Goal: Task Accomplishment & Management: Complete application form

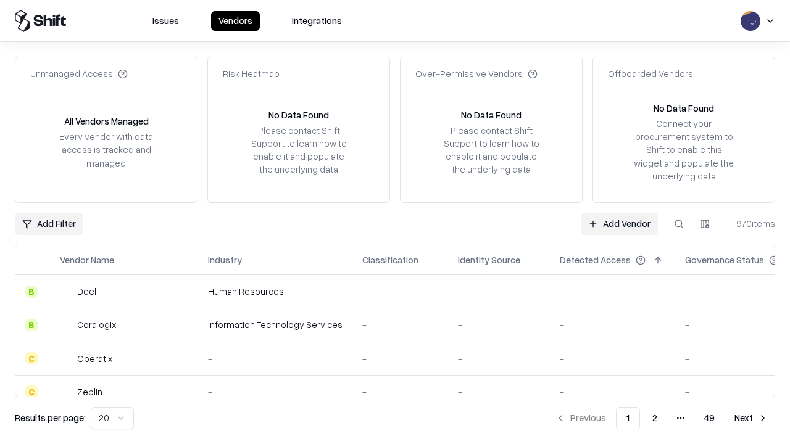
click at [619, 223] on link "Add Vendor" at bounding box center [619, 224] width 77 height 22
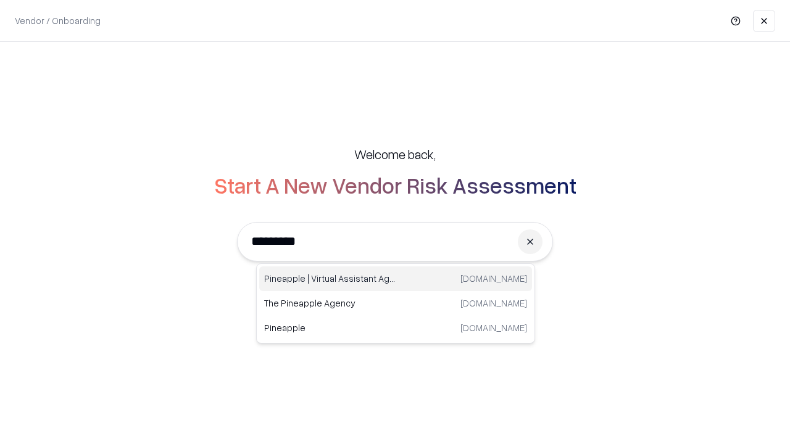
click at [396, 279] on div "Pineapple | Virtual Assistant Agency [DOMAIN_NAME]" at bounding box center [395, 279] width 273 height 25
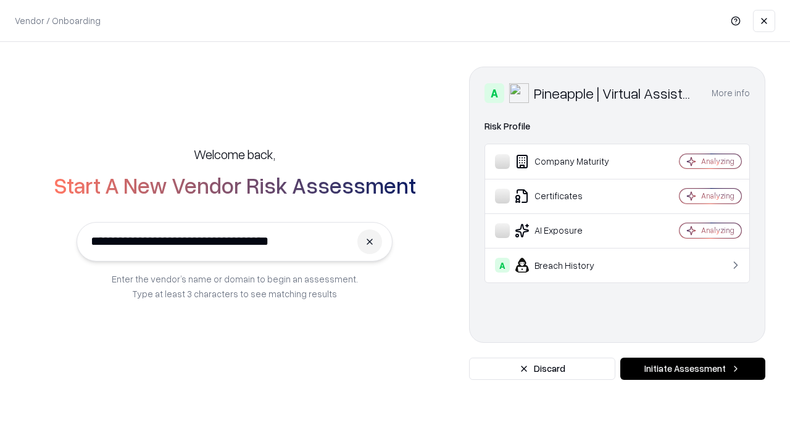
type input "**********"
click at [692, 369] on button "Initiate Assessment" at bounding box center [692, 369] width 145 height 22
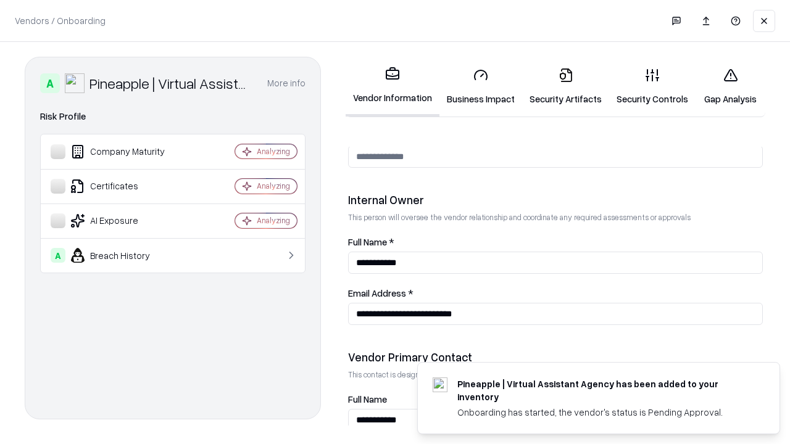
scroll to position [639, 0]
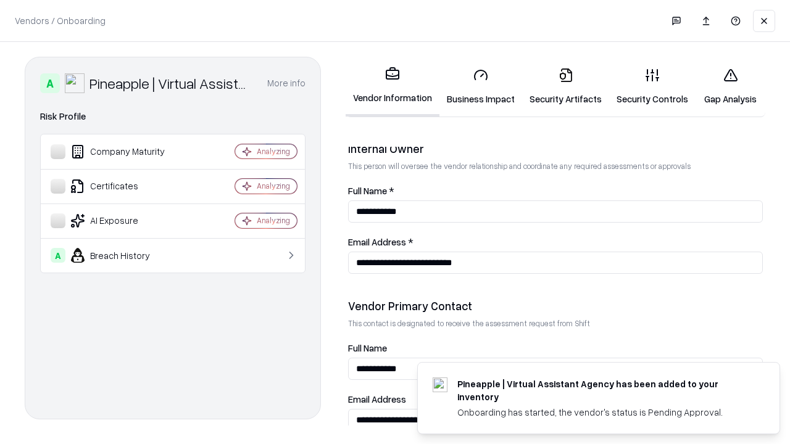
click at [481, 86] on link "Business Impact" at bounding box center [480, 86] width 83 height 57
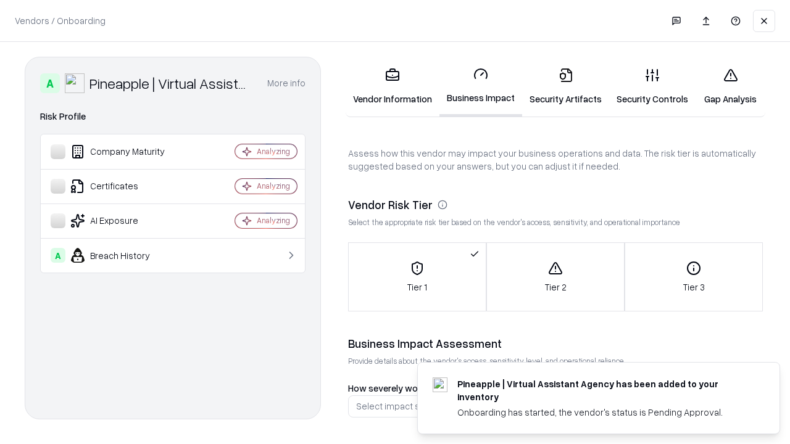
click at [730, 86] on link "Gap Analysis" at bounding box center [730, 86] width 70 height 57
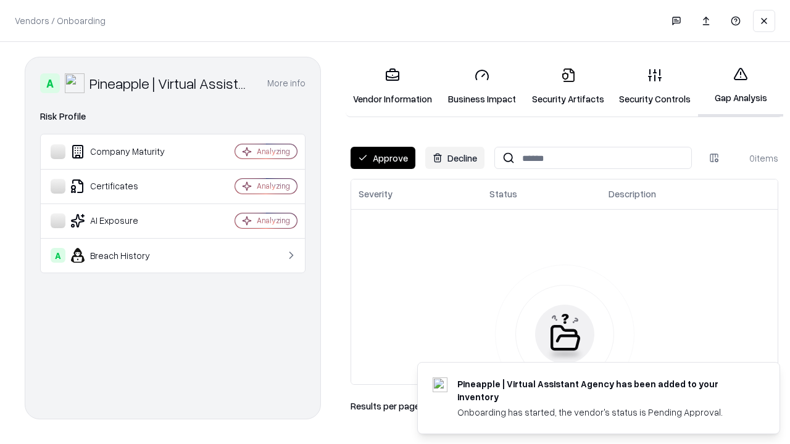
click at [383, 158] on button "Approve" at bounding box center [383, 158] width 65 height 22
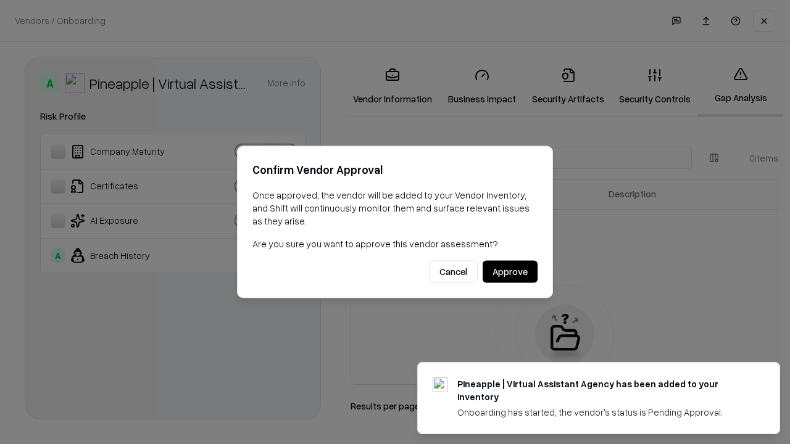
click at [510, 272] on button "Approve" at bounding box center [510, 272] width 55 height 22
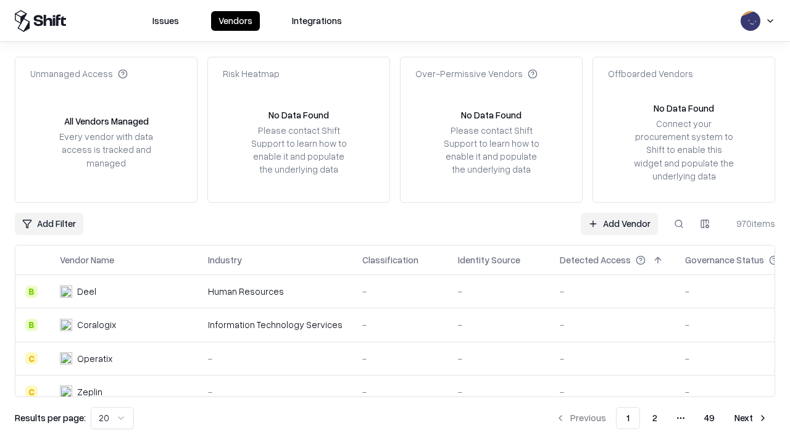
type input "**********"
click at [619, 223] on link "Add Vendor" at bounding box center [619, 224] width 77 height 22
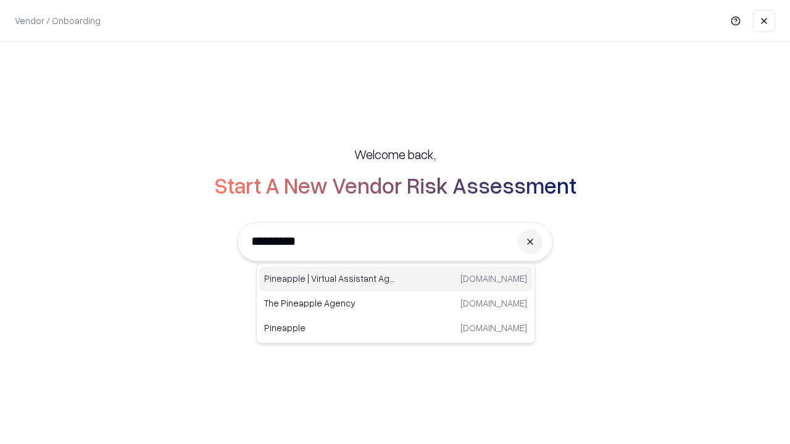
click at [396, 279] on div "Pineapple | Virtual Assistant Agency [DOMAIN_NAME]" at bounding box center [395, 279] width 273 height 25
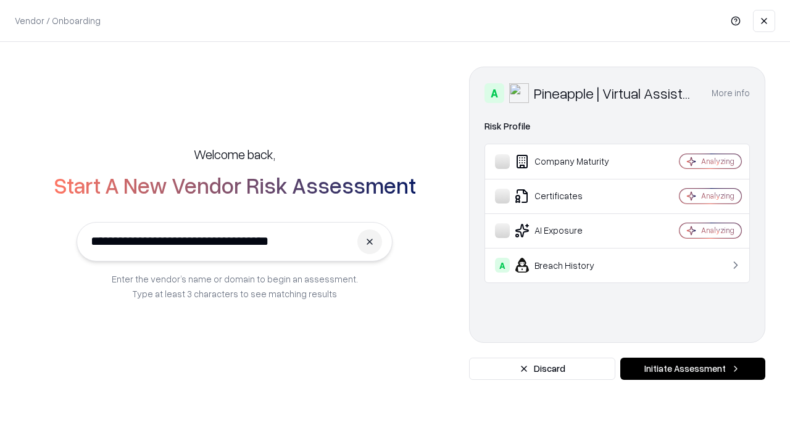
type input "**********"
click at [692, 369] on button "Initiate Assessment" at bounding box center [692, 369] width 145 height 22
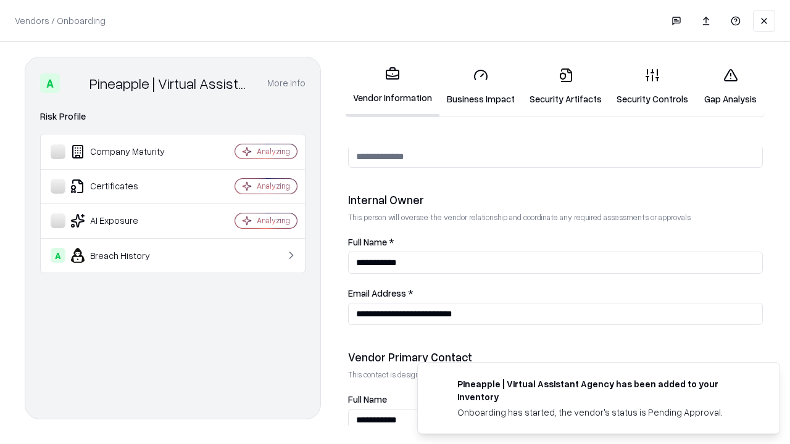
scroll to position [639, 0]
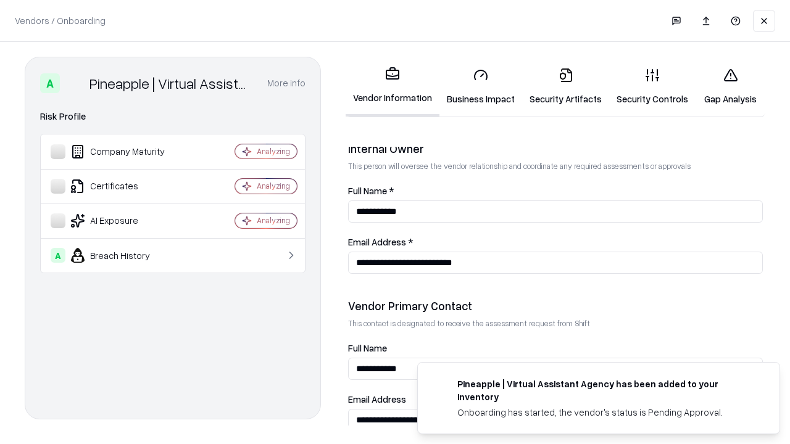
click at [730, 86] on link "Gap Analysis" at bounding box center [730, 86] width 70 height 57
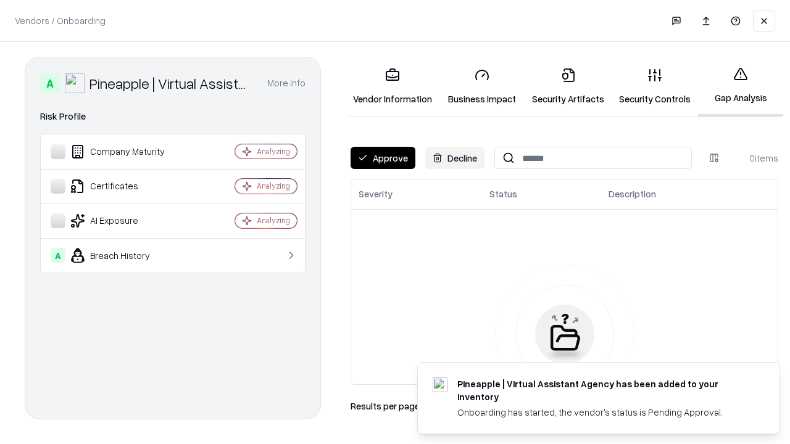
click at [383, 158] on button "Approve" at bounding box center [383, 158] width 65 height 22
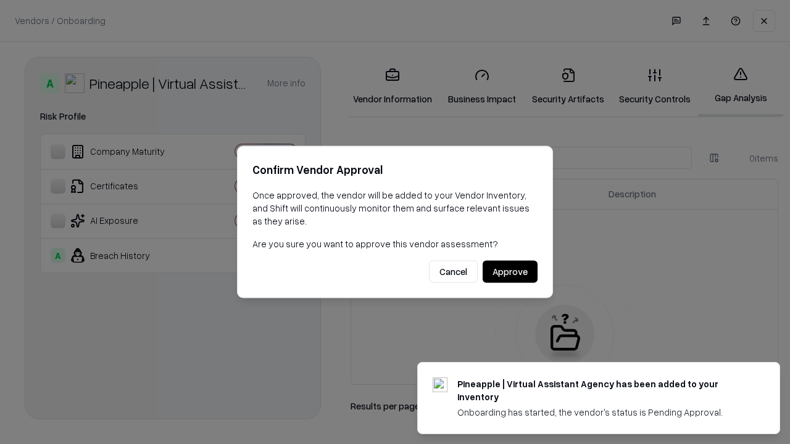
click at [510, 272] on button "Approve" at bounding box center [510, 272] width 55 height 22
